Goal: Information Seeking & Learning: Learn about a topic

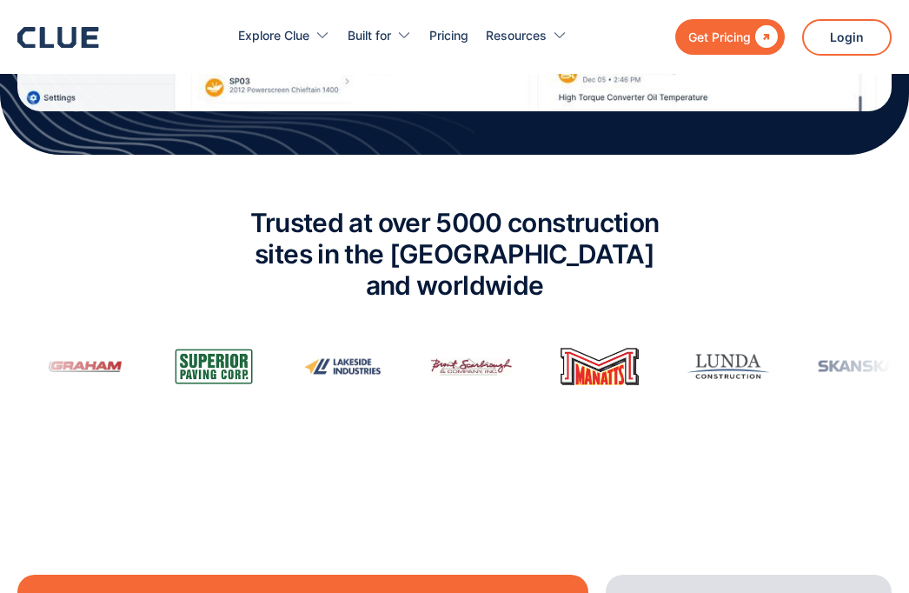
scroll to position [996, 0]
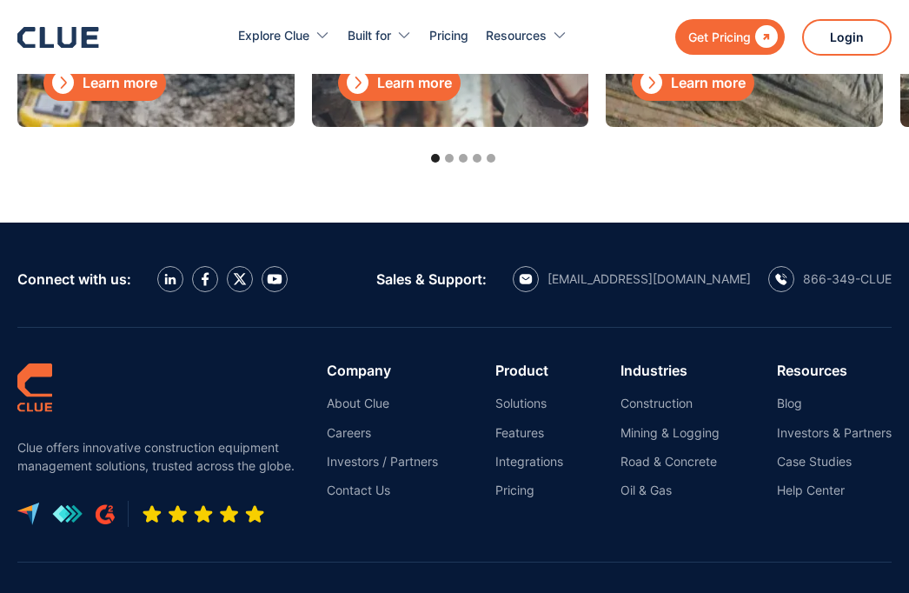
scroll to position [5309, 0]
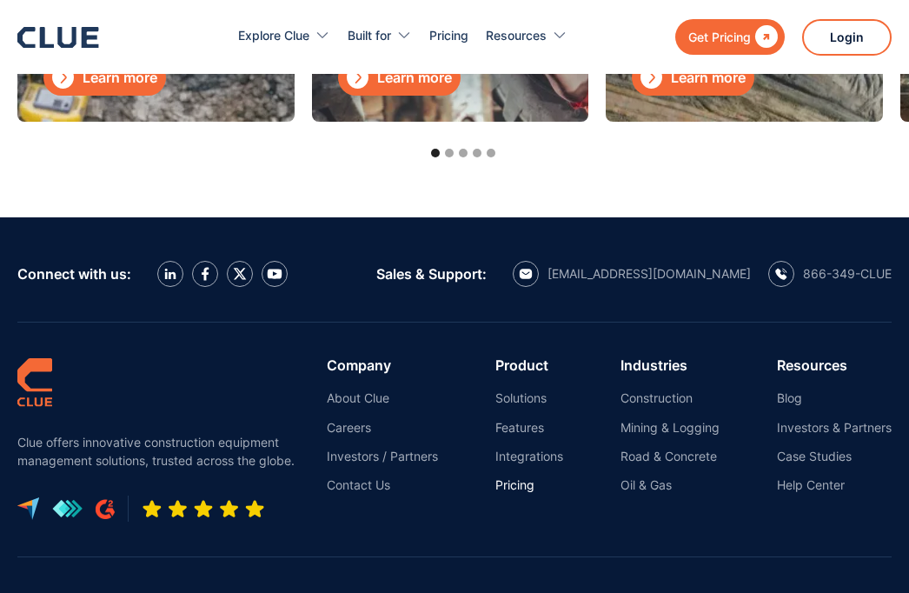
click at [510, 485] on link "Pricing" at bounding box center [530, 485] width 68 height 16
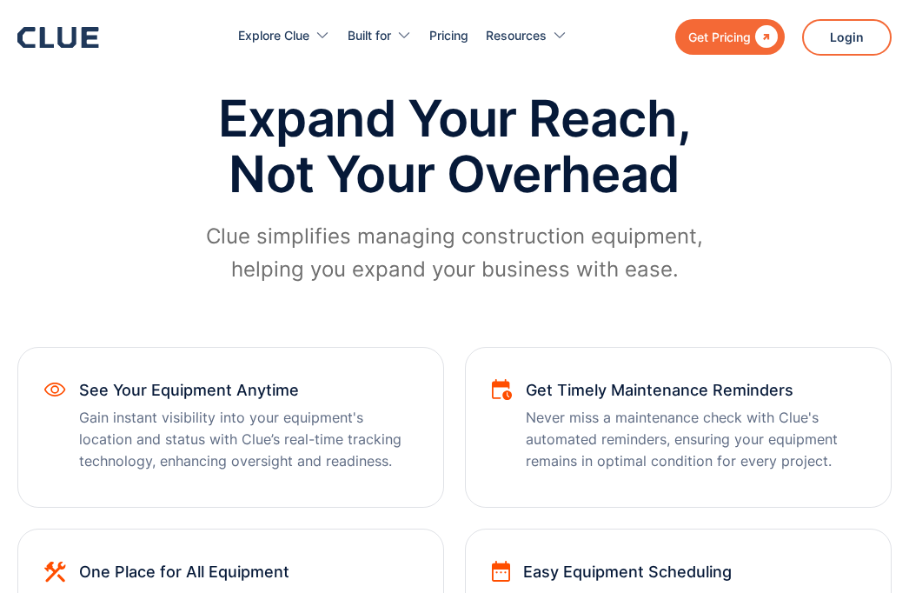
scroll to position [818, 0]
